Goal: Task Accomplishment & Management: Complete application form

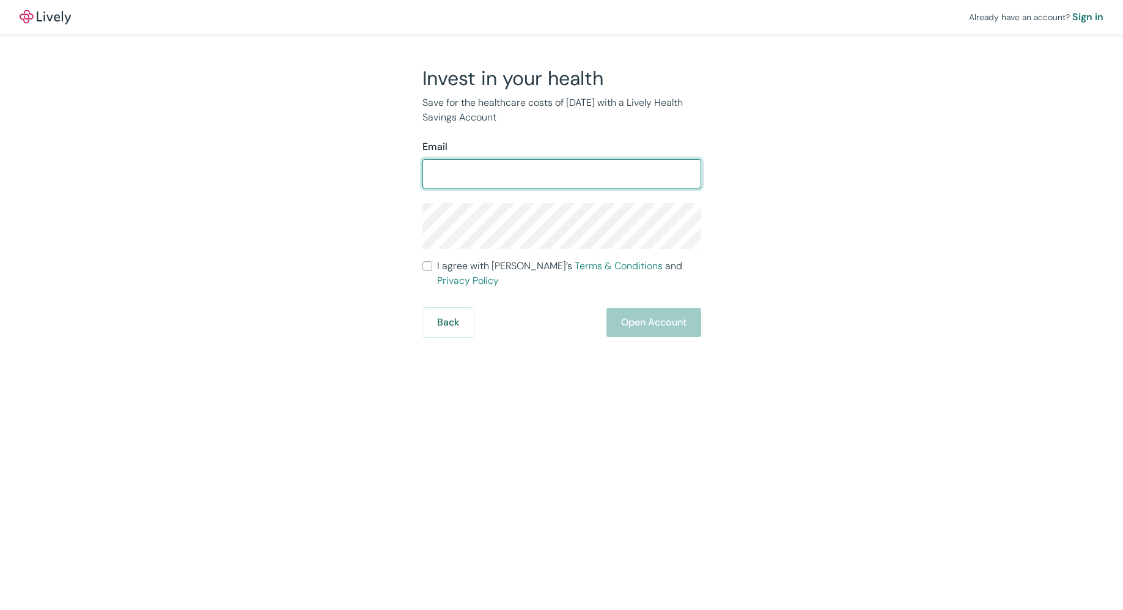
click at [841, 298] on div "Invest in your health Save for the healthcare costs of [DATE] with a Lively Hea…" at bounding box center [554, 201] width 587 height 271
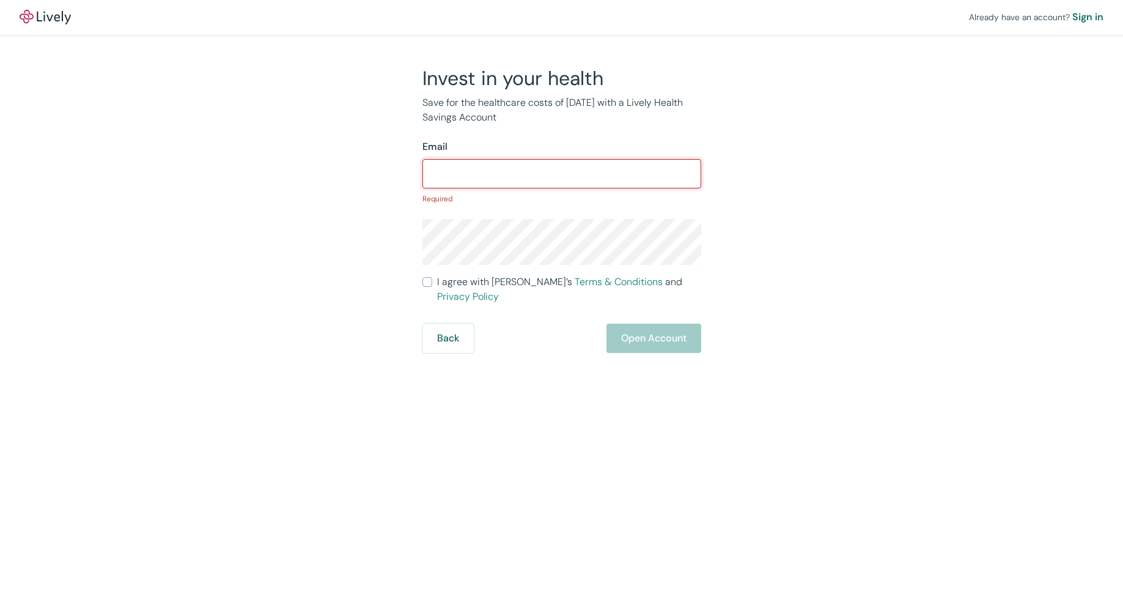
click at [656, 173] on input "Email" at bounding box center [562, 173] width 279 height 24
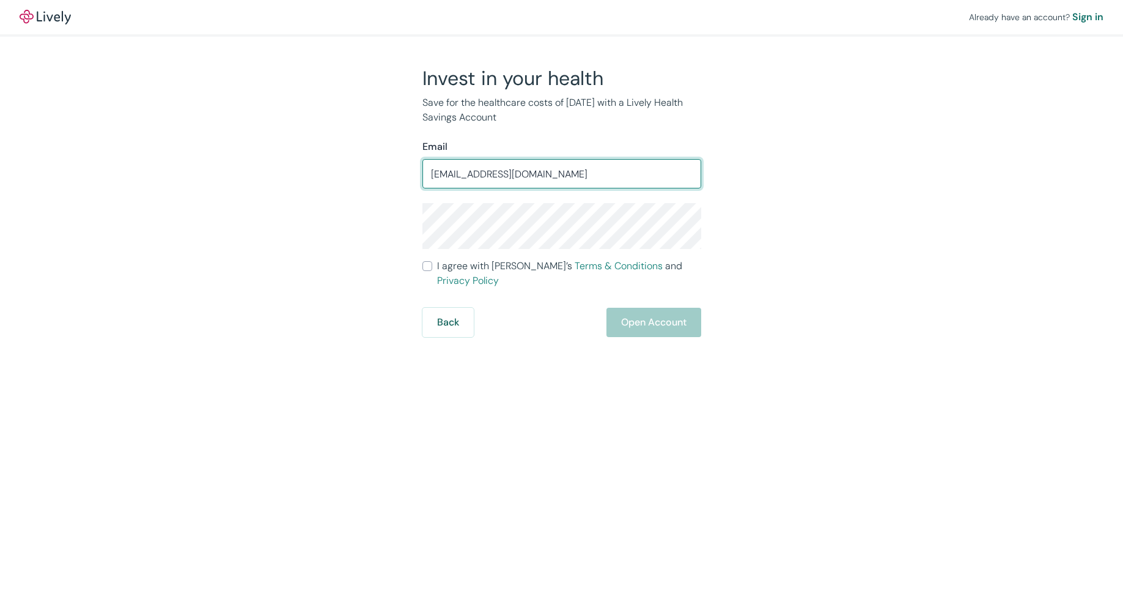
type input "[EMAIL_ADDRESS][DOMAIN_NAME]"
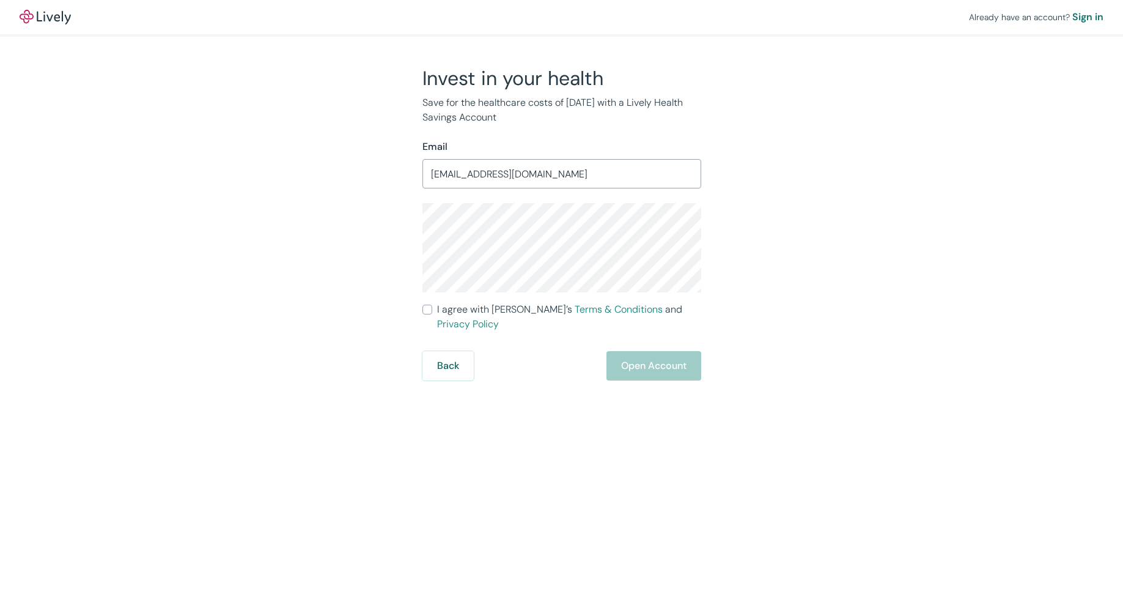
click at [857, 205] on div "Already have an account? Sign in Invest in your health Save for the healthcare …" at bounding box center [561, 190] width 1123 height 380
click at [482, 311] on span "I agree with Lively’s Terms & Conditions and Privacy Policy" at bounding box center [569, 316] width 264 height 29
click at [432, 311] on input "I agree with Lively’s Terms & Conditions and Privacy Policy" at bounding box center [428, 310] width 10 height 10
checkbox input "true"
click at [625, 355] on button "Open Account" at bounding box center [654, 365] width 95 height 29
